Goal: Information Seeking & Learning: Learn about a topic

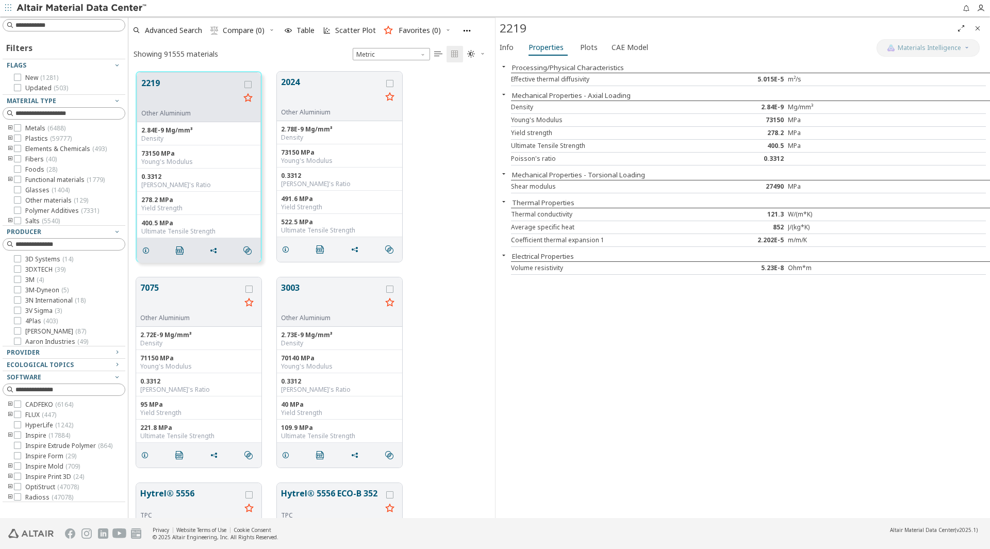
scroll to position [446, 359]
click at [554, 120] on div "Young's Modulus" at bounding box center [610, 120] width 198 height 8
click at [582, 46] on span "Plots" at bounding box center [589, 47] width 18 height 16
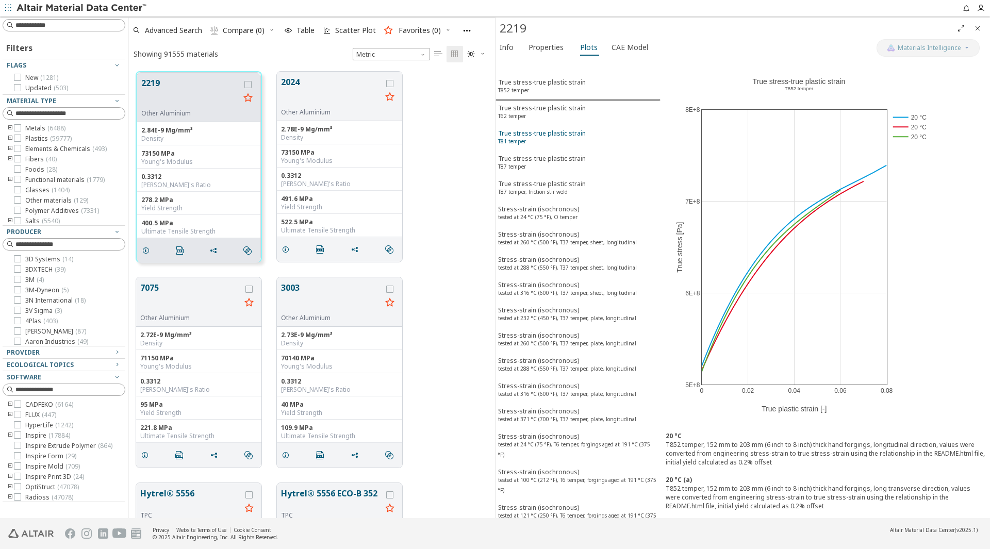
click at [558, 135] on div "True stress-true plastic strain T81 temper" at bounding box center [542, 138] width 88 height 19
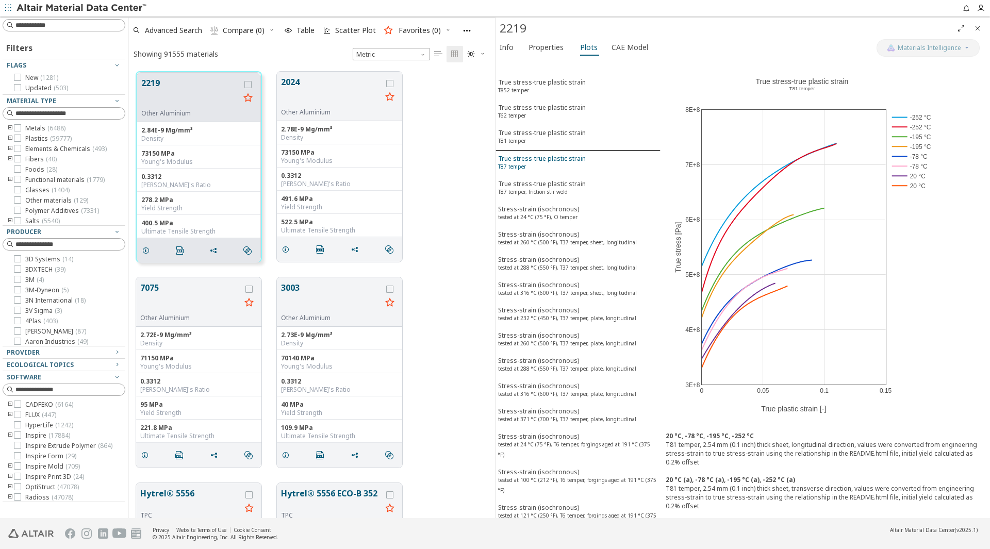
click at [559, 170] on div "True stress-true plastic strain T87 temper" at bounding box center [542, 163] width 88 height 19
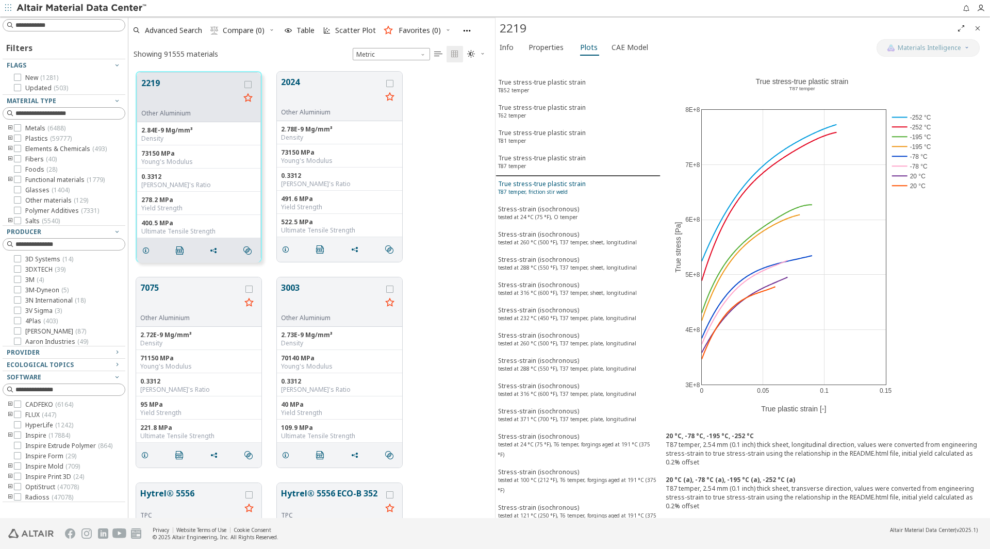
click at [556, 200] on button "True stress-true plastic strain T87 temper, friction stir weld" at bounding box center [577, 188] width 165 height 25
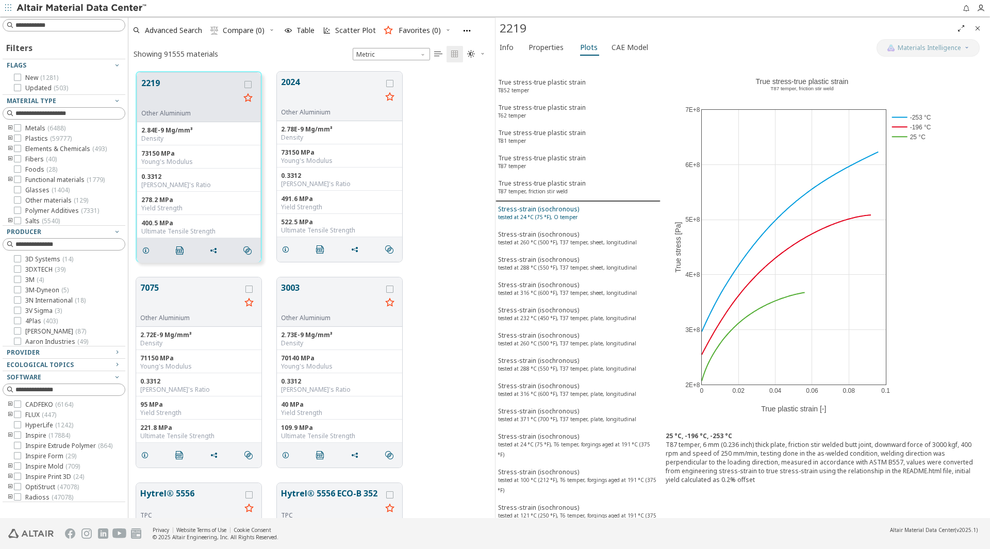
click at [558, 215] on sup "tested at 24 °C (75 °F), O temper" at bounding box center [537, 216] width 79 height 7
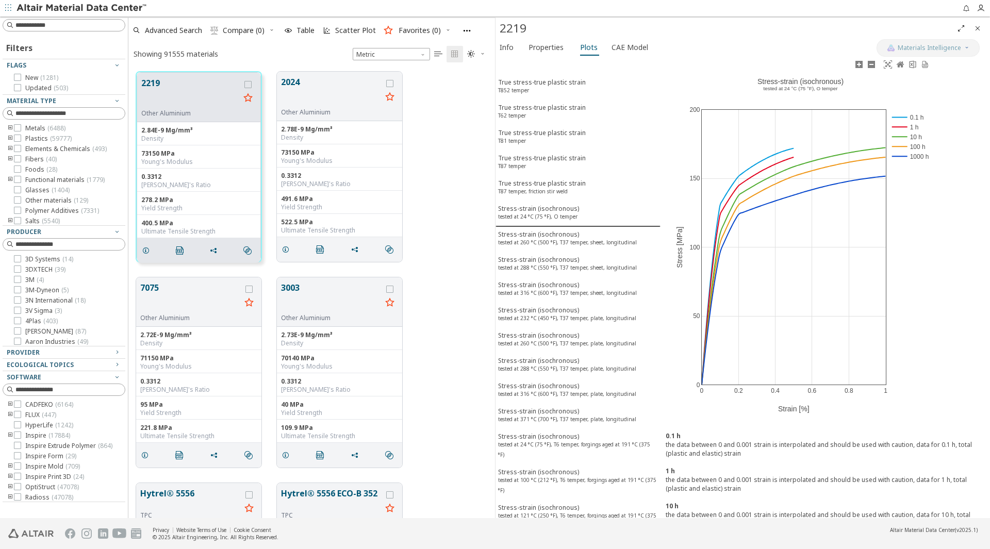
click at [900, 117] on rect at bounding box center [910, 117] width 42 height 10
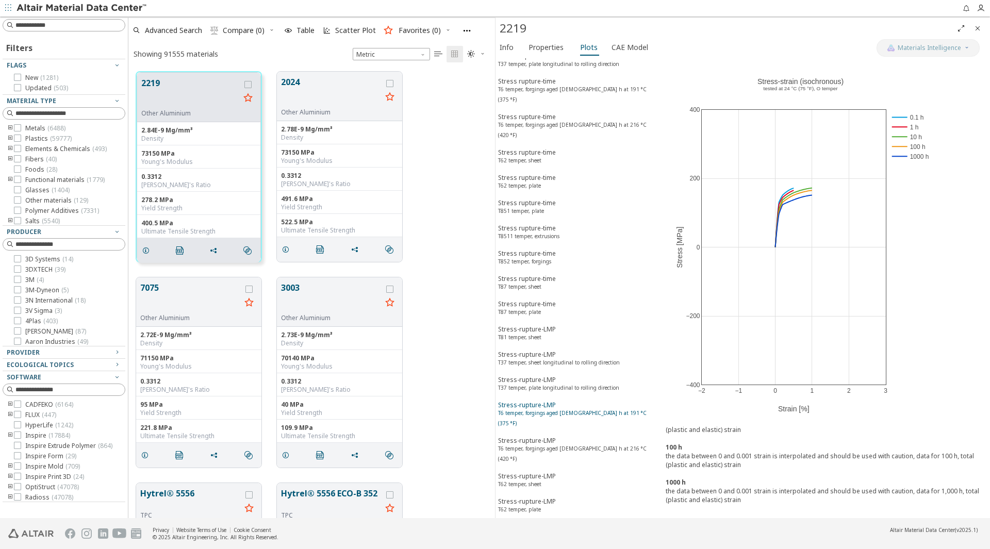
scroll to position [3938, 0]
click at [534, 400] on div "Stress-rupture-LMP T6 temper, forgings aged [DEMOGRAPHIC_DATA] h at 191 °C (375…" at bounding box center [578, 414] width 160 height 29
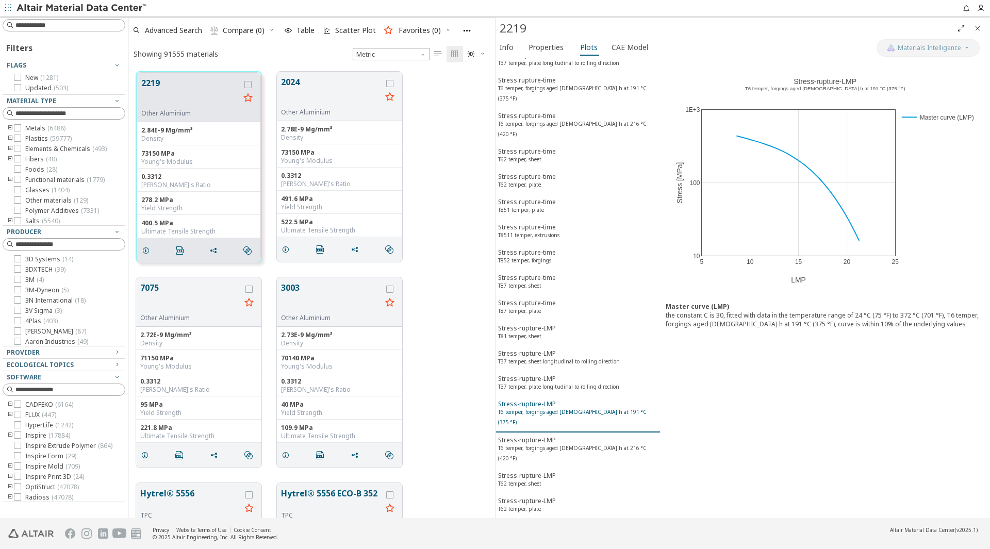
scroll to position [3937, 0]
click at [602, 472] on span "Stress-rupture-LMP T62 temper, sheet" at bounding box center [578, 481] width 160 height 19
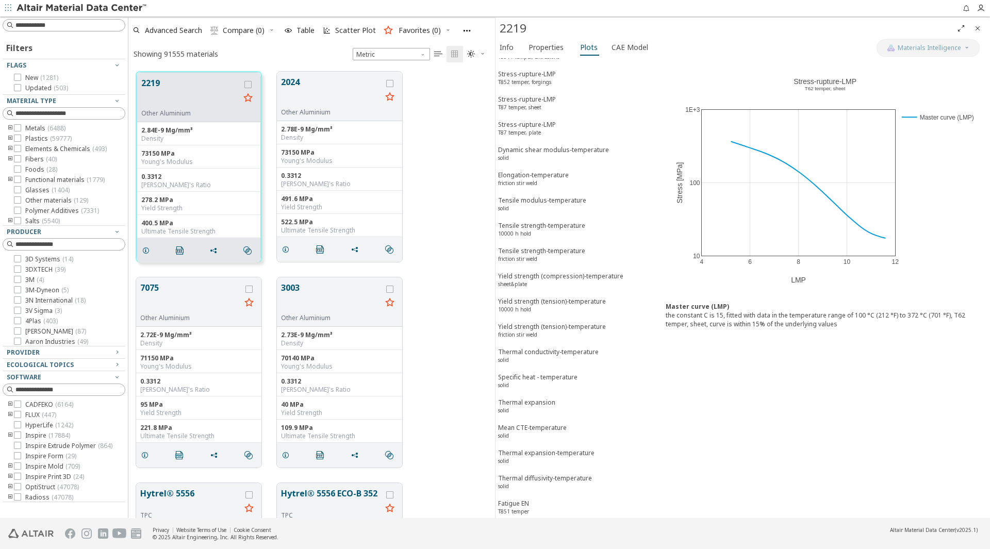
scroll to position [4604, 0]
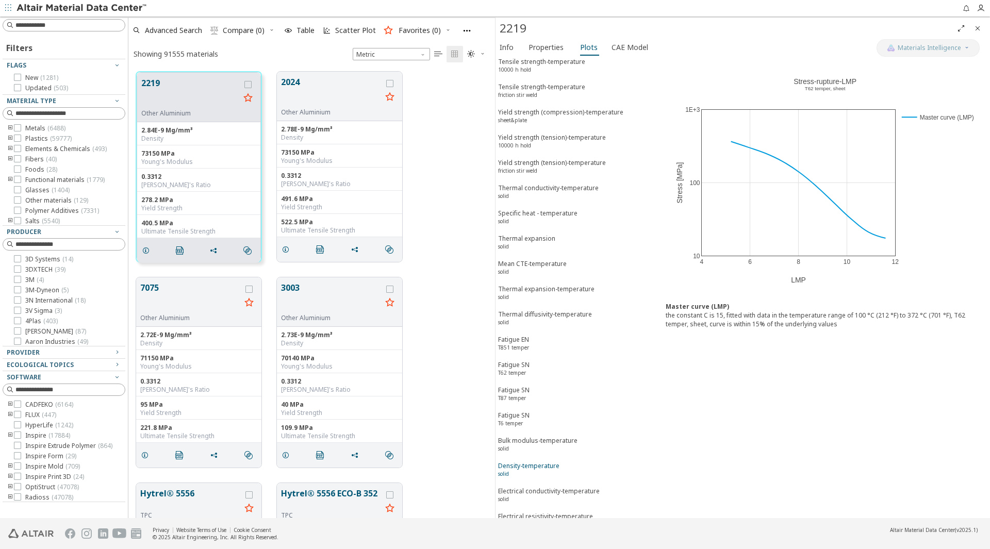
click at [565, 461] on span "Density-temperature solid" at bounding box center [578, 470] width 160 height 19
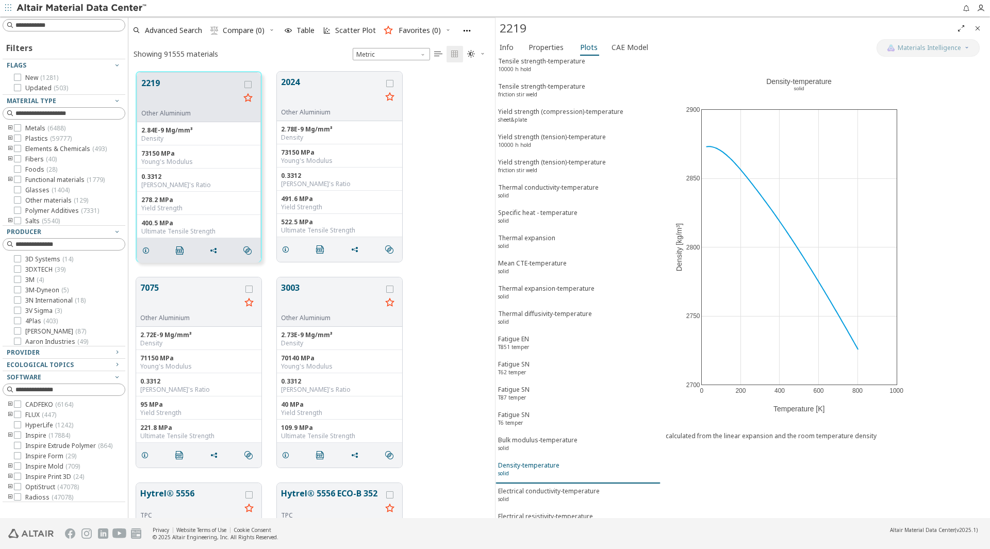
scroll to position [4604, 0]
click at [563, 487] on div "Electrical conductivity-temperature solid" at bounding box center [549, 496] width 102 height 19
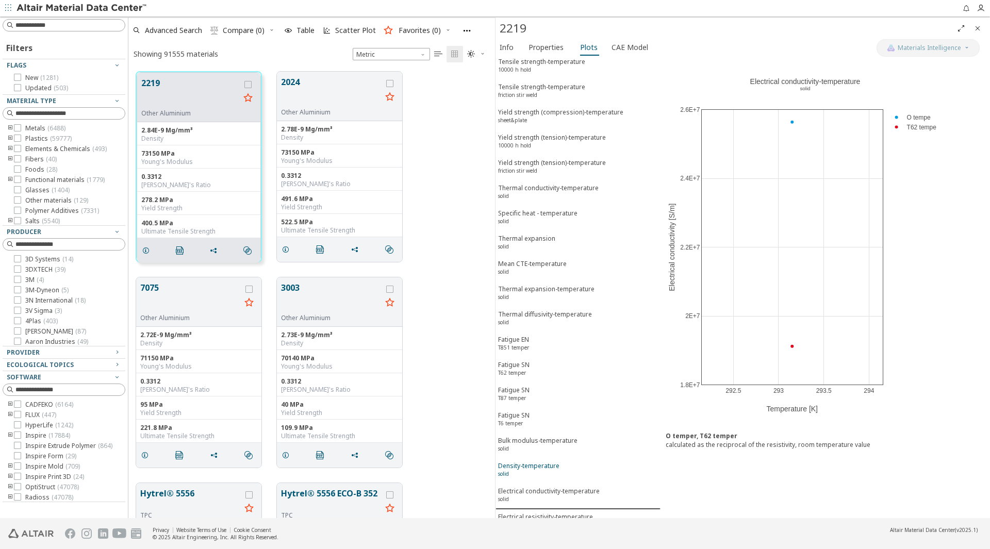
click at [556, 461] on div "Density-temperature solid" at bounding box center [528, 470] width 61 height 19
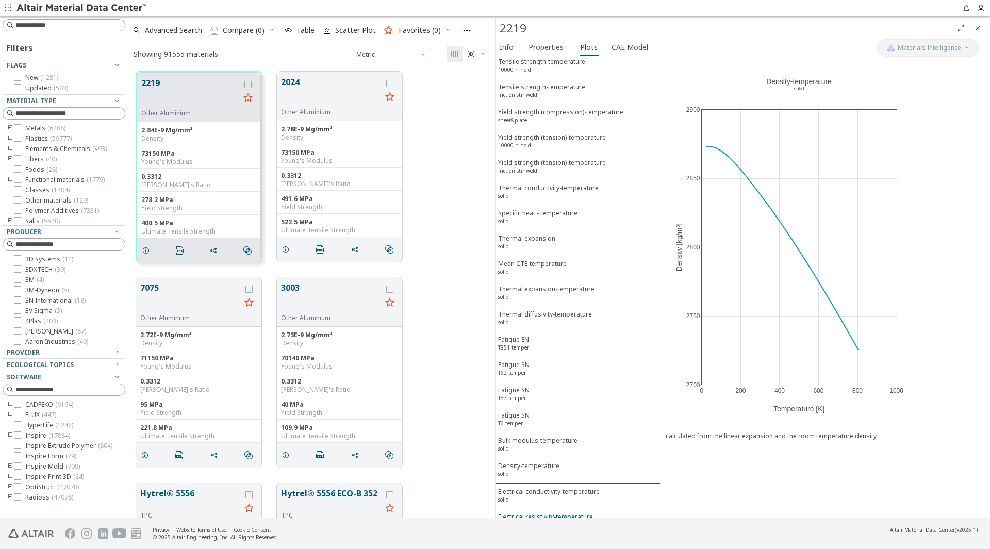
click at [562, 512] on div "Electrical resistivity-temperature solid" at bounding box center [545, 521] width 95 height 19
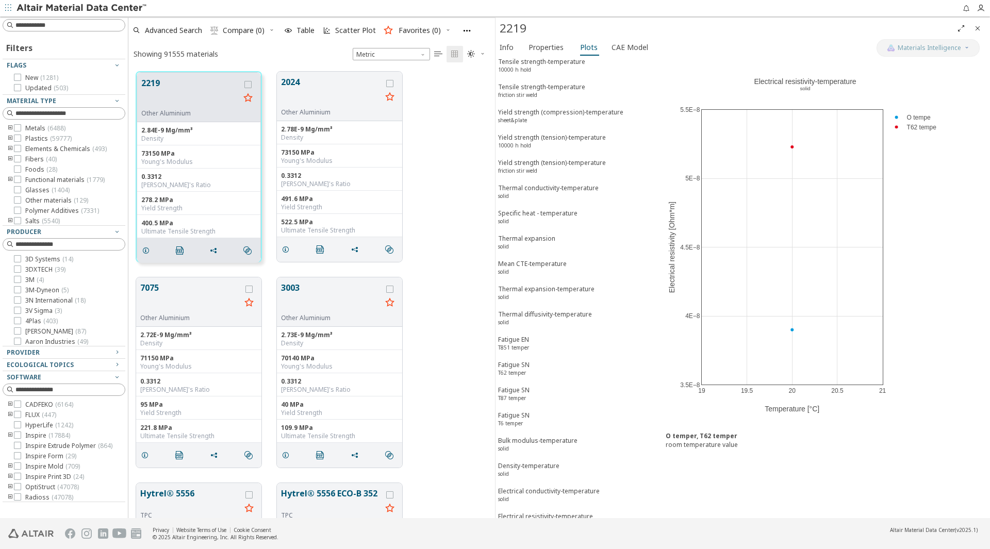
click at [563, 538] on div "Poisson's ratio-temperature solid" at bounding box center [540, 547] width 84 height 19
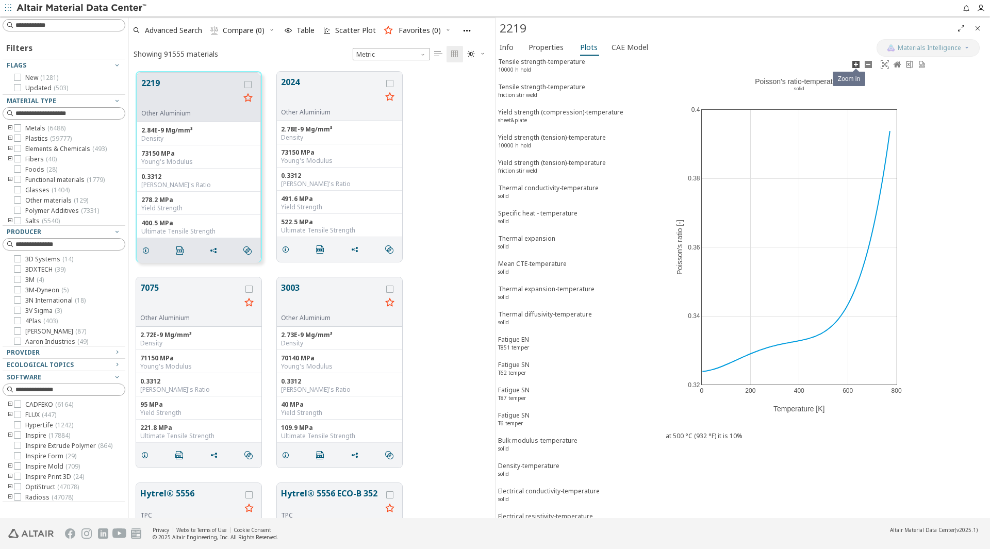
click at [855, 64] on icon at bounding box center [856, 64] width 8 height 8
click at [871, 62] on icon at bounding box center [868, 64] width 7 height 7
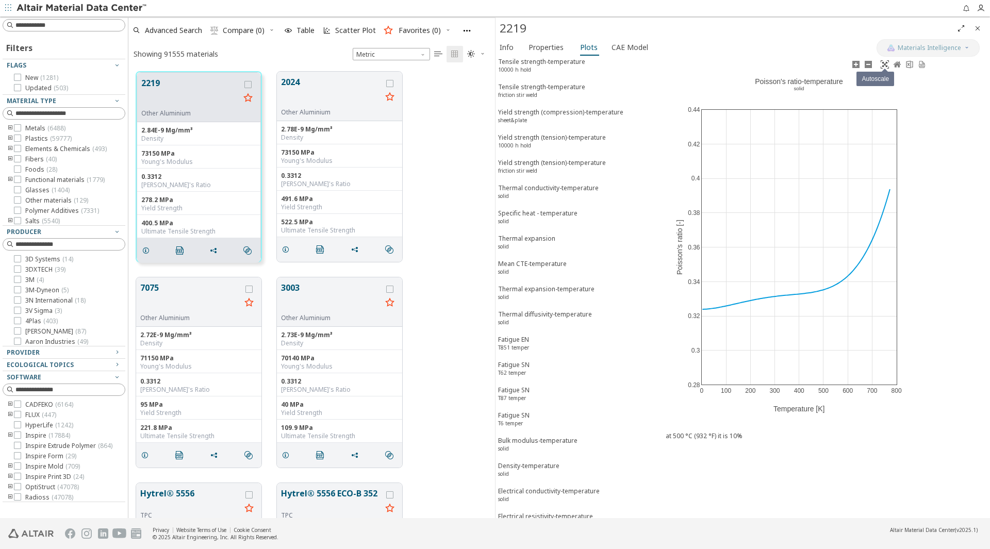
drag, startPoint x: 871, startPoint y: 62, endPoint x: 888, endPoint y: 62, distance: 17.0
click at [888, 62] on div at bounding box center [890, 64] width 91 height 10
click at [888, 62] on icon at bounding box center [885, 64] width 8 height 8
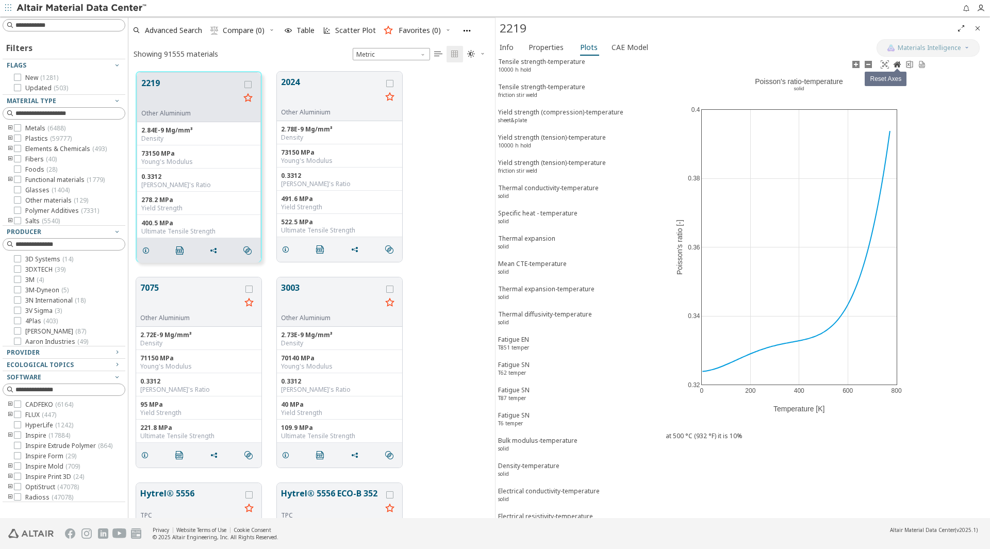
click at [901, 64] on icon at bounding box center [897, 64] width 8 height 8
click at [908, 64] on icon at bounding box center [909, 64] width 7 height 8
click at [358, 248] on icon "grid" at bounding box center [355, 249] width 8 height 8
click at [391, 246] on icon "" at bounding box center [389, 249] width 8 height 8
click at [287, 254] on span "grid" at bounding box center [287, 250] width 16 height 20
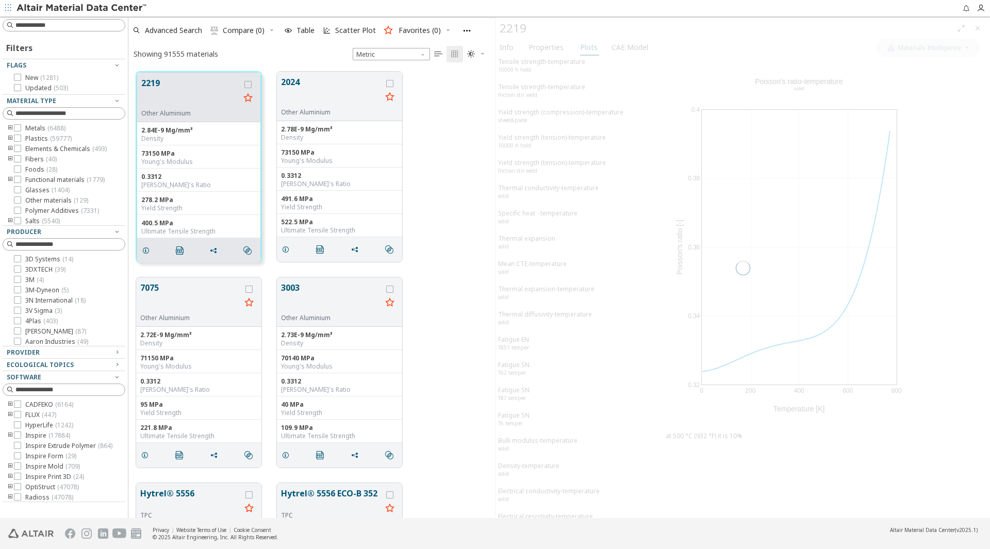
scroll to position [2402, 0]
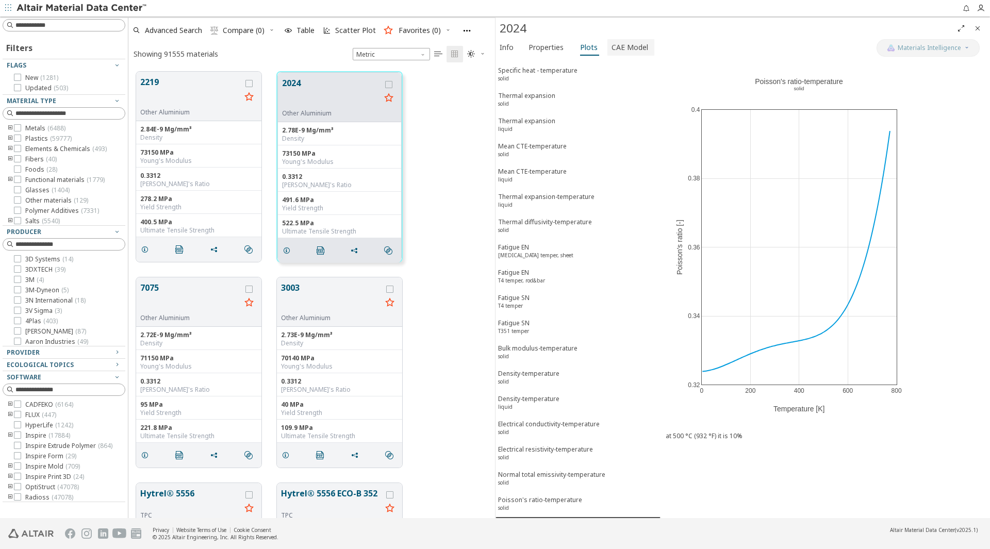
click at [624, 54] on span "CAE Model" at bounding box center [629, 47] width 37 height 16
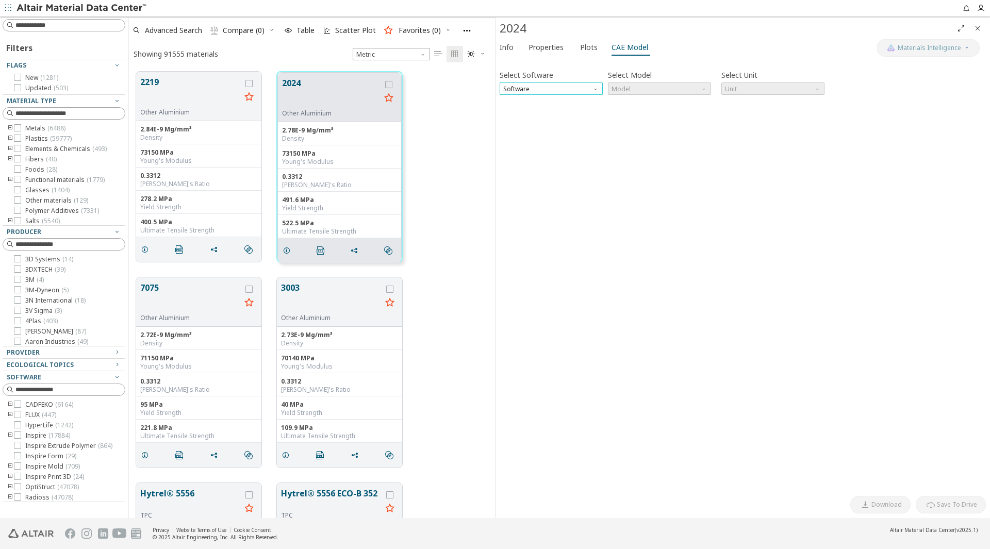
click at [580, 88] on span "Software" at bounding box center [551, 88] width 103 height 12
click at [570, 115] on span "OptiStruct" at bounding box center [551, 113] width 95 height 7
click at [757, 88] on span "N mm s Mg" at bounding box center [772, 88] width 103 height 12
click at [649, 90] on span "Model" at bounding box center [659, 88] width 103 height 12
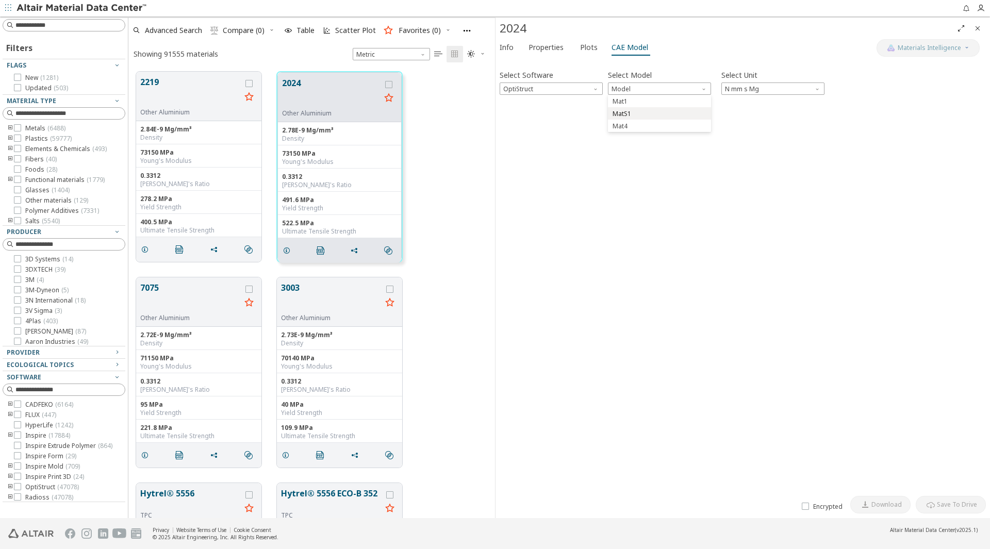
click at [642, 112] on span "MatS1" at bounding box center [659, 113] width 95 height 7
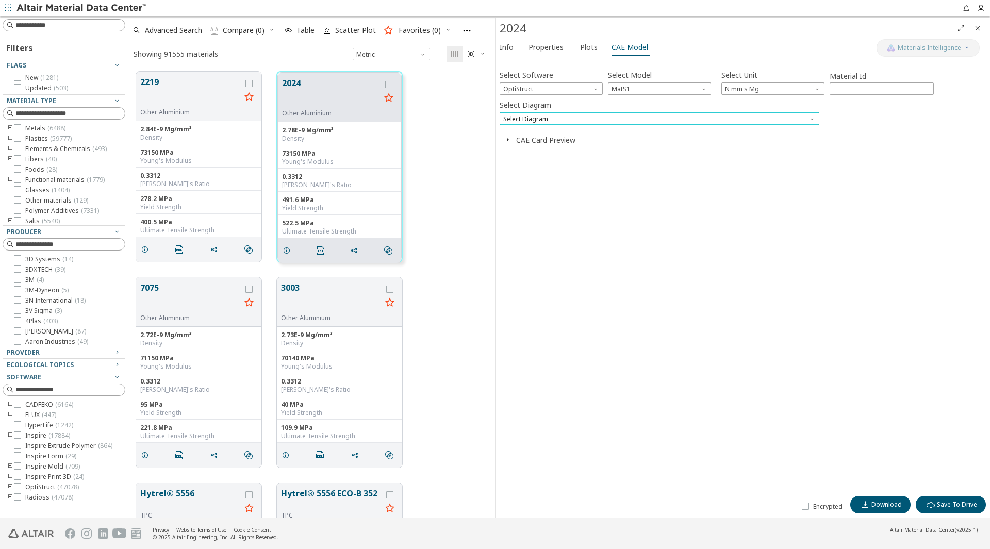
click at [642, 112] on span "Select Diagram" at bounding box center [660, 118] width 320 height 12
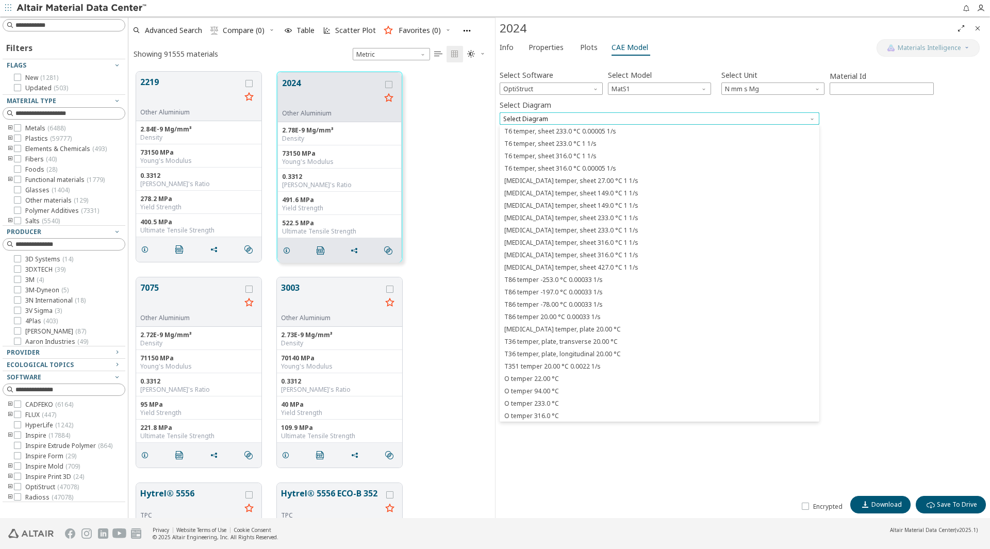
click at [642, 112] on span "Select Diagram" at bounding box center [660, 118] width 320 height 12
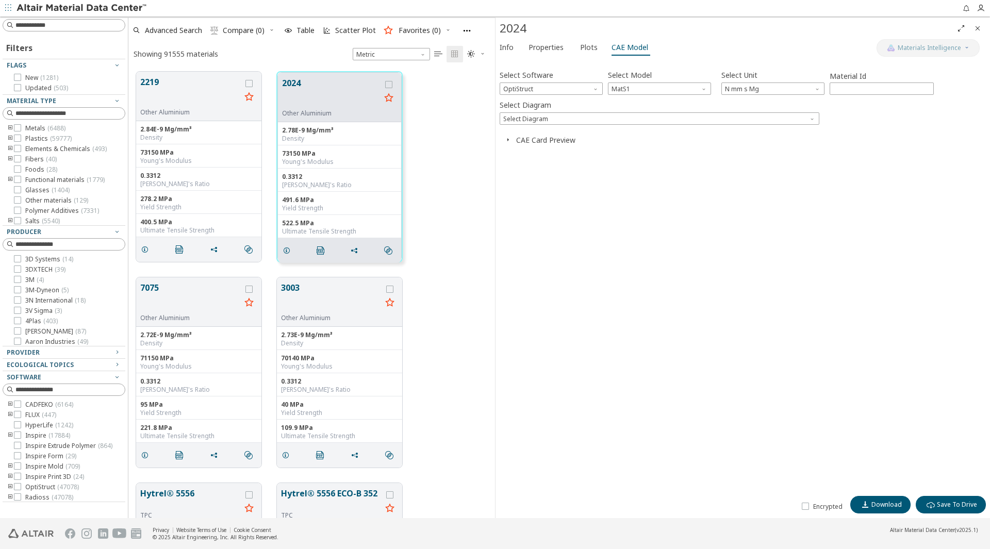
click at [506, 140] on icon "button" at bounding box center [508, 140] width 8 height 8
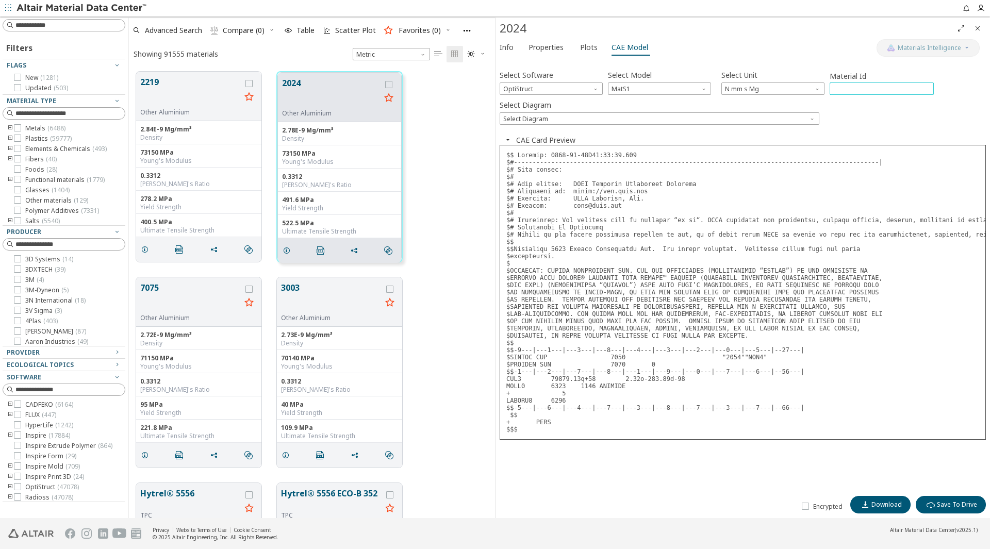
click at [859, 88] on input "****" at bounding box center [881, 88] width 103 height 11
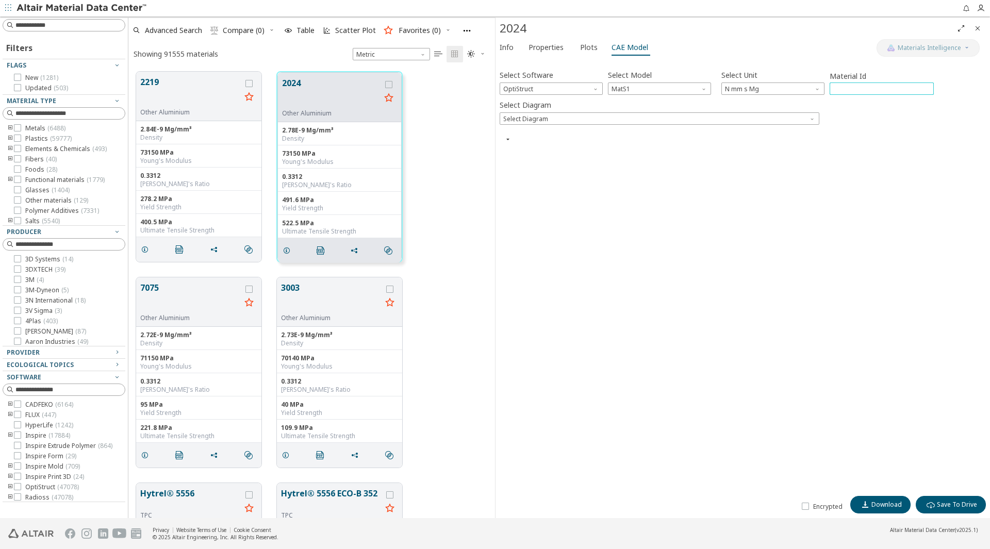
click at [926, 85] on input "****" at bounding box center [881, 88] width 103 height 11
type input "****"
click at [926, 85] on input "****" at bounding box center [881, 88] width 103 height 11
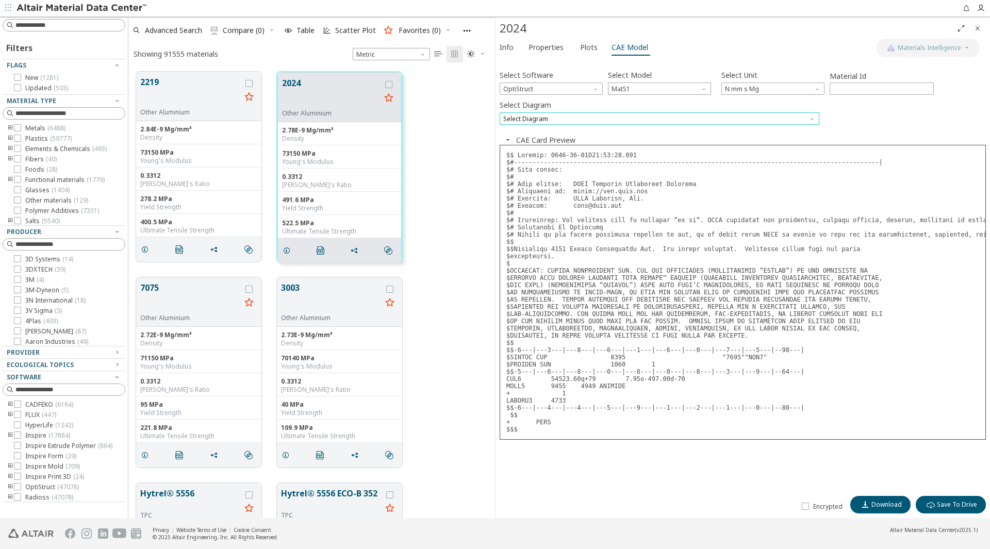
click at [800, 120] on span "Select Diagram" at bounding box center [660, 118] width 320 height 12
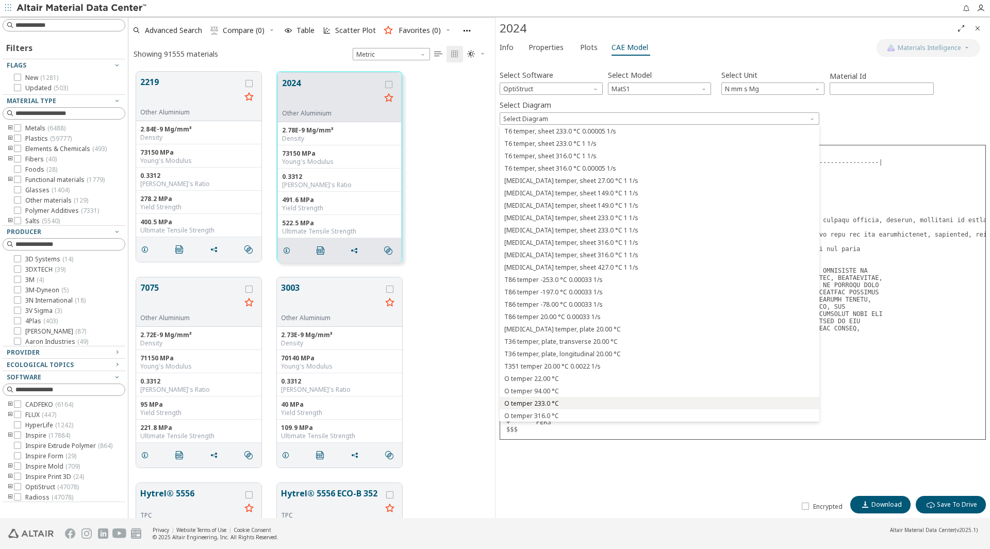
click at [568, 408] on button "O temper 233.0 °C" at bounding box center [660, 403] width 320 height 12
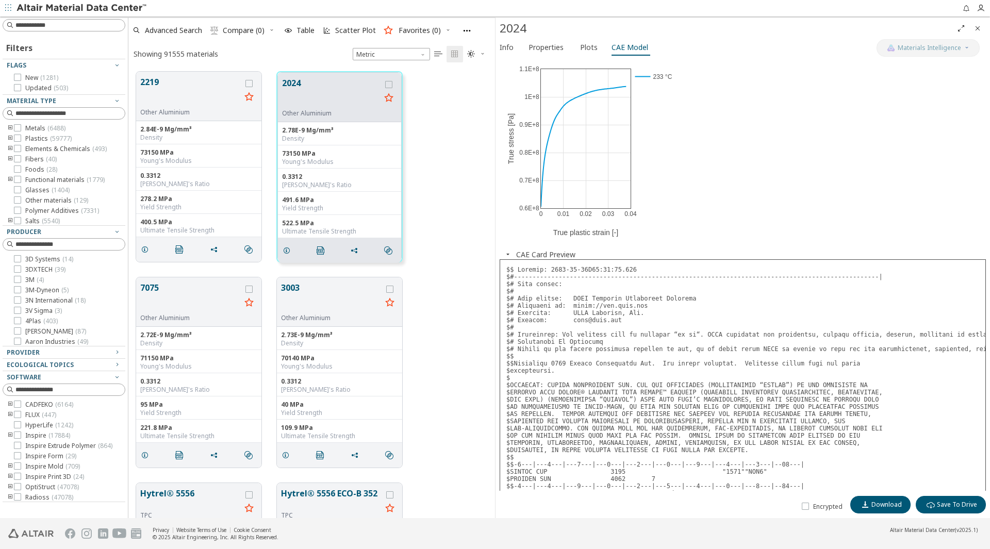
scroll to position [110, 0]
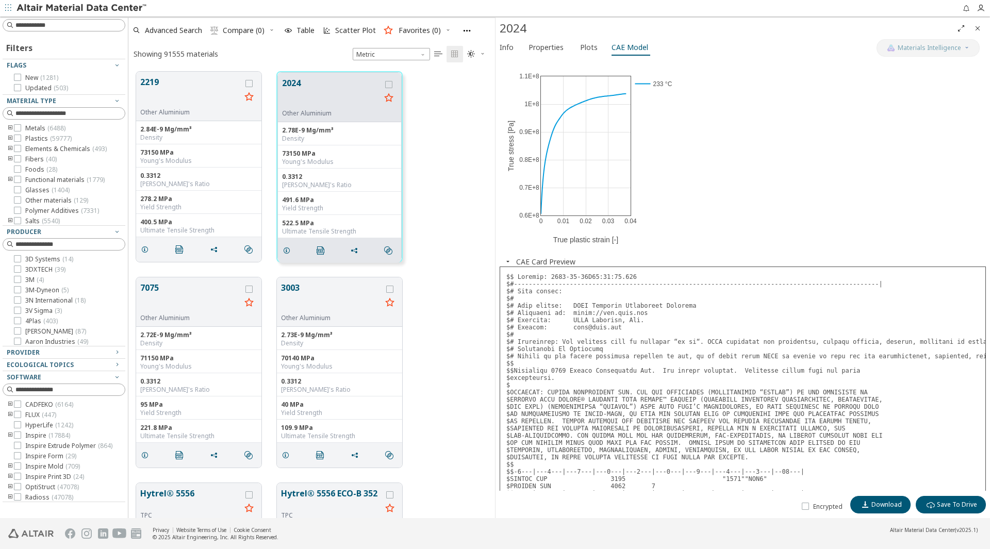
click at [962, 23] on span "Full Screen" at bounding box center [961, 28] width 12 height 16
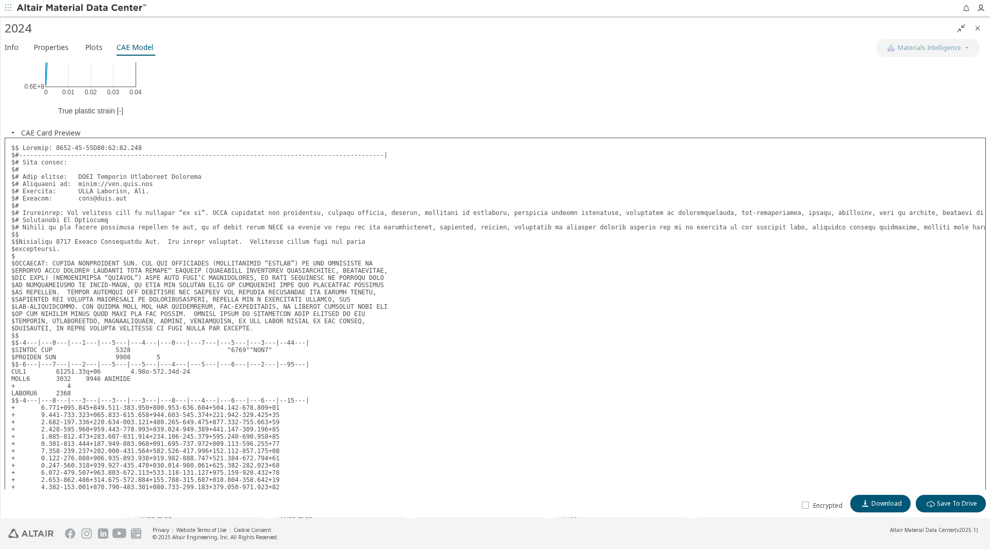
scroll to position [240, 0]
click at [13, 131] on icon "button" at bounding box center [13, 132] width 8 height 8
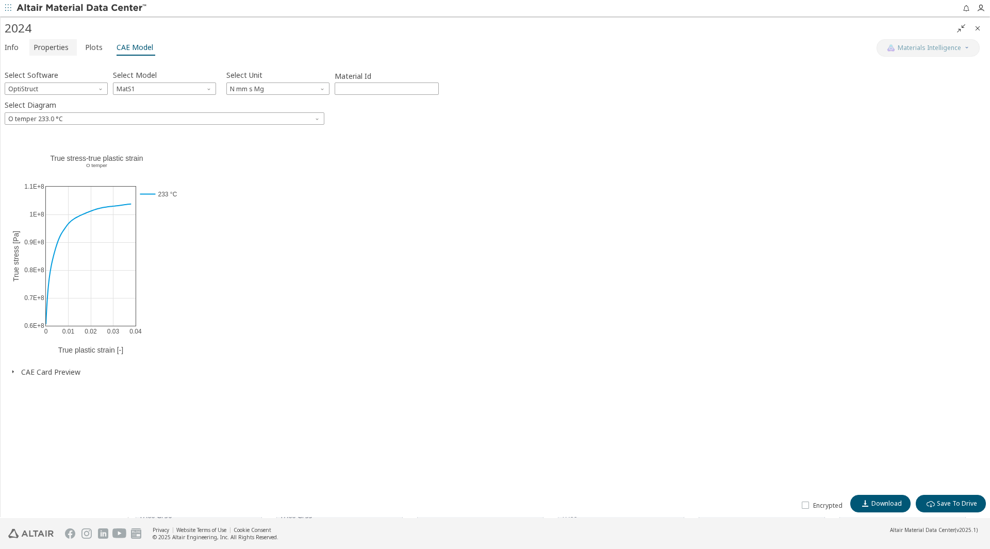
click at [52, 53] on span "Properties" at bounding box center [51, 47] width 35 height 16
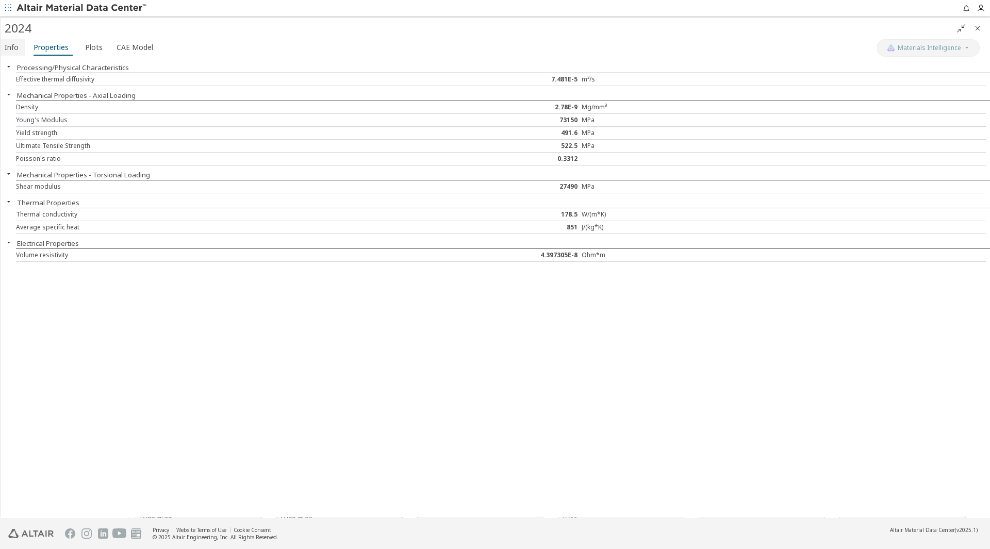
click at [18, 48] on span "Info" at bounding box center [12, 47] width 14 height 16
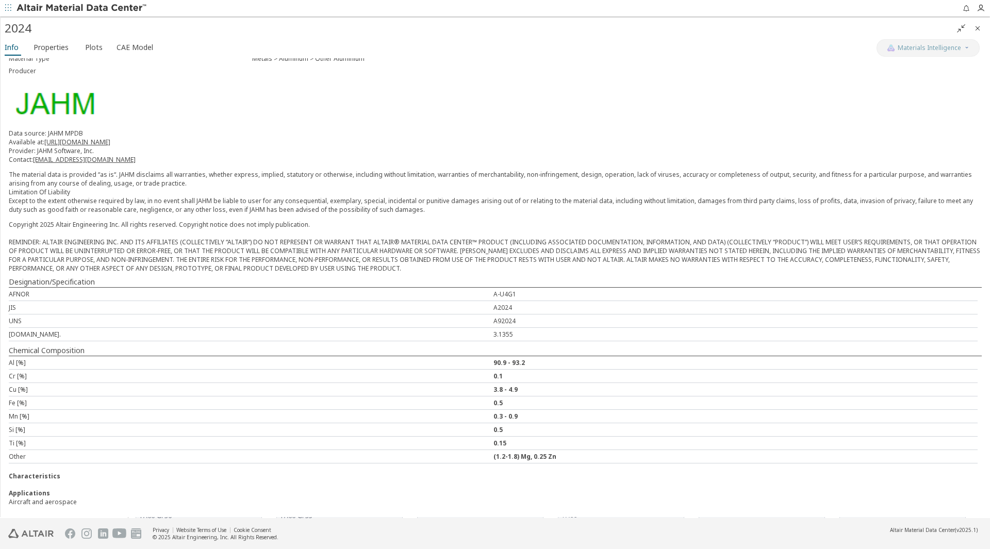
scroll to position [61, 0]
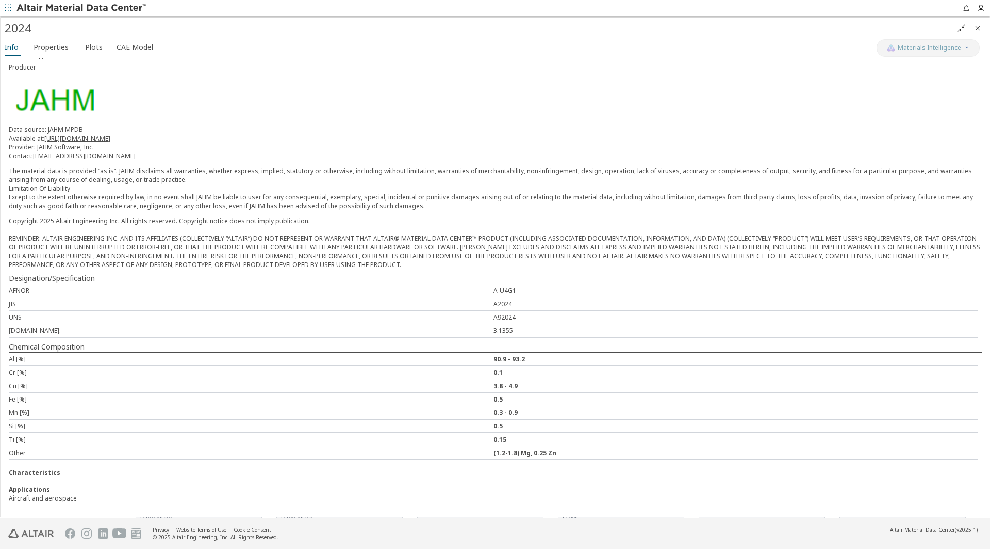
click at [79, 104] on img at bounding box center [54, 99] width 91 height 35
click at [54, 132] on p "Data source: JAHM MPDB Available at: [URL][DOMAIN_NAME] Provider: JAHM Software…" at bounding box center [495, 142] width 973 height 35
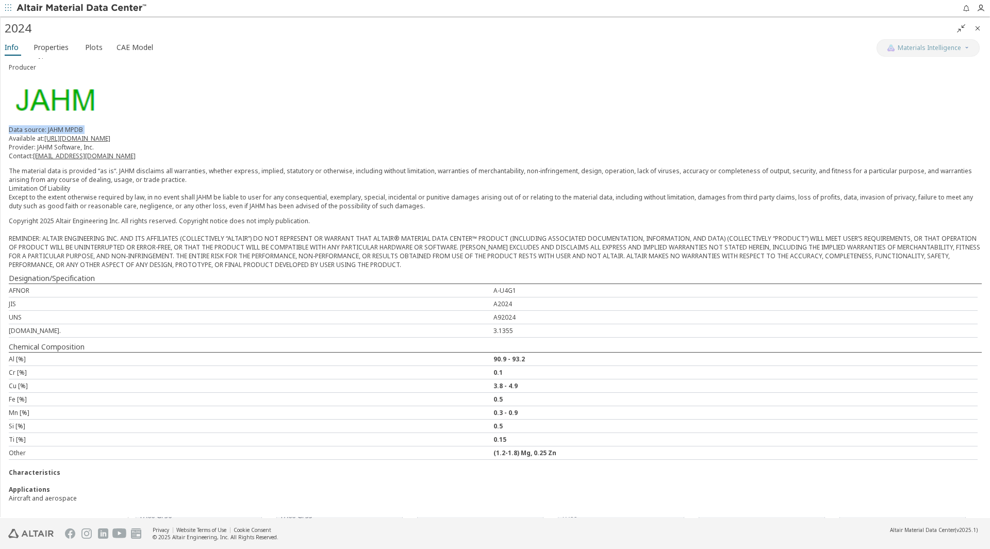
click at [54, 132] on p "Data source: JAHM MPDB Available at: [URL][DOMAIN_NAME] Provider: JAHM Software…" at bounding box center [495, 142] width 973 height 35
